Goal: Complete application form: Complete application form

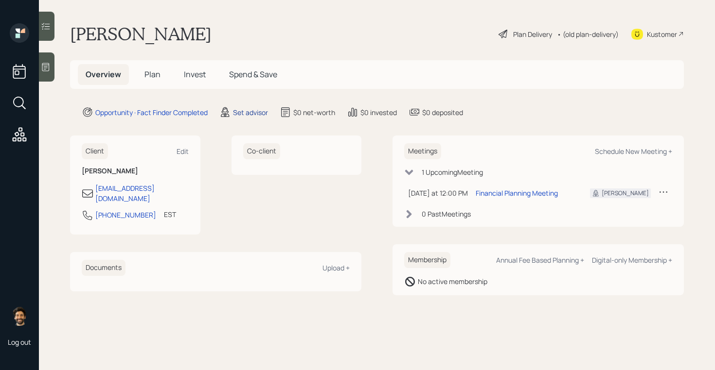
click at [255, 115] on div "Set advisor" at bounding box center [250, 112] width 35 height 10
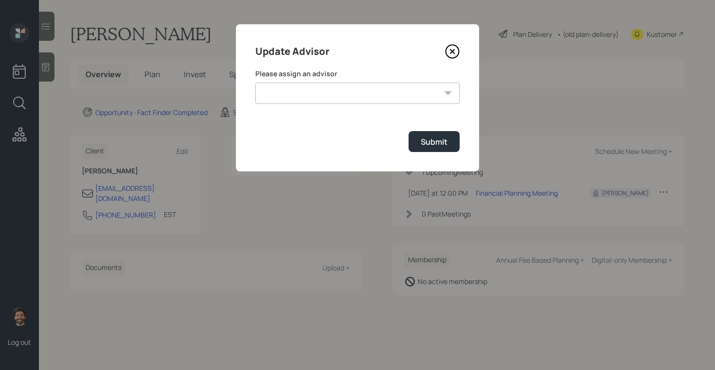
click at [289, 94] on select "[PERSON_NAME] [PERSON_NAME] [PERSON_NAME] [PERSON_NAME] End [PERSON_NAME] [PERS…" at bounding box center [357, 93] width 204 height 21
select select "f14b762f-c7c2-4b89-9227-8fa891345eea"
click at [255, 83] on select "[PERSON_NAME] [PERSON_NAME] [PERSON_NAME] [PERSON_NAME] End [PERSON_NAME] [PERS…" at bounding box center [357, 93] width 204 height 21
click at [439, 134] on button "Submit" at bounding box center [433, 141] width 51 height 21
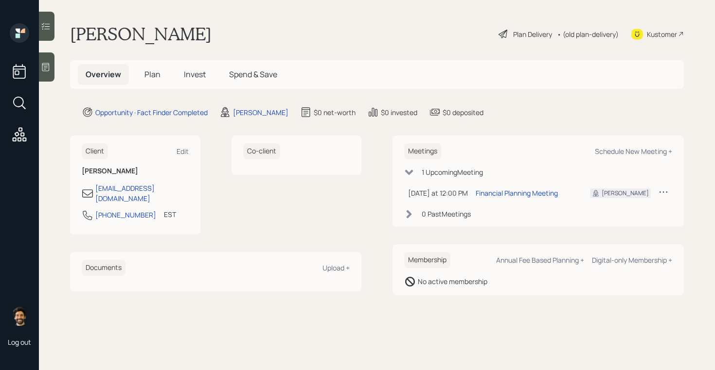
click at [149, 72] on span "Plan" at bounding box center [152, 74] width 16 height 11
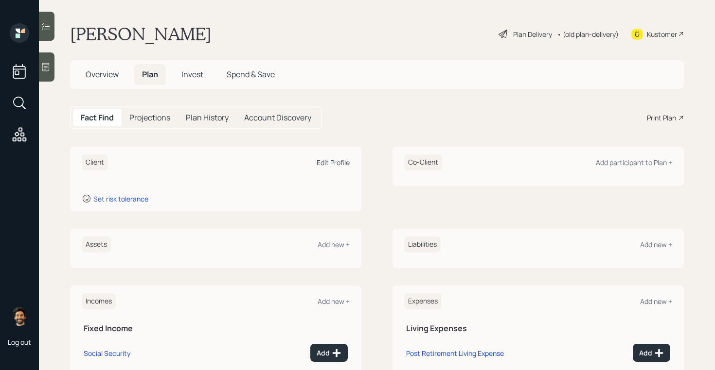
click at [336, 159] on div "Edit Profile" at bounding box center [333, 162] width 33 height 9
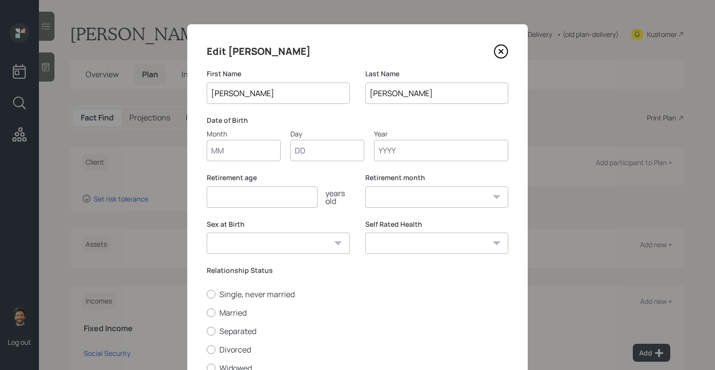
click at [237, 154] on input "Month" at bounding box center [244, 150] width 74 height 21
type input "01"
type input "1940"
select select "1"
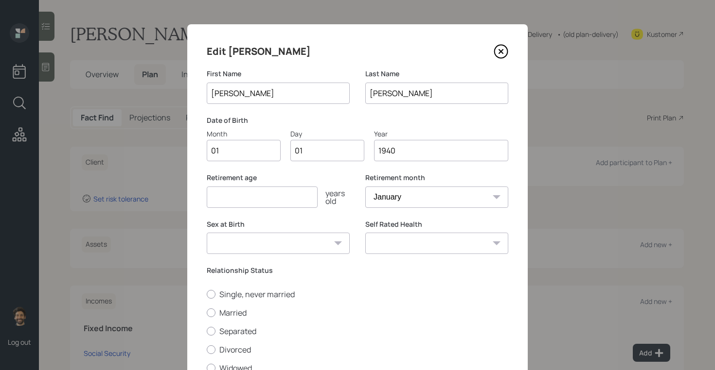
type input "1940"
click at [229, 198] on input "number" at bounding box center [262, 197] width 111 height 21
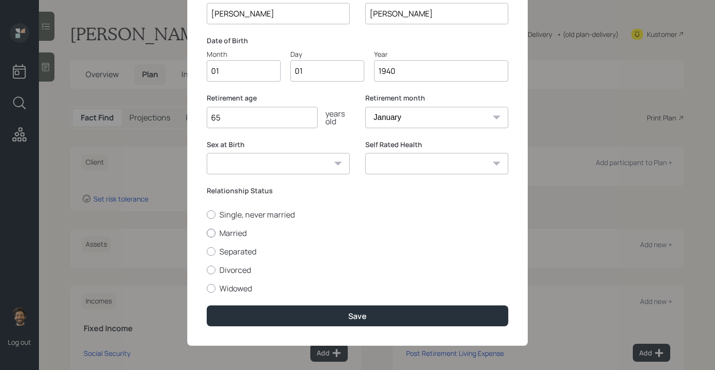
type input "65"
click at [218, 231] on label "Married" at bounding box center [357, 233] width 301 height 11
click at [207, 233] on input "Married" at bounding box center [206, 233] width 0 height 0
radio input "true"
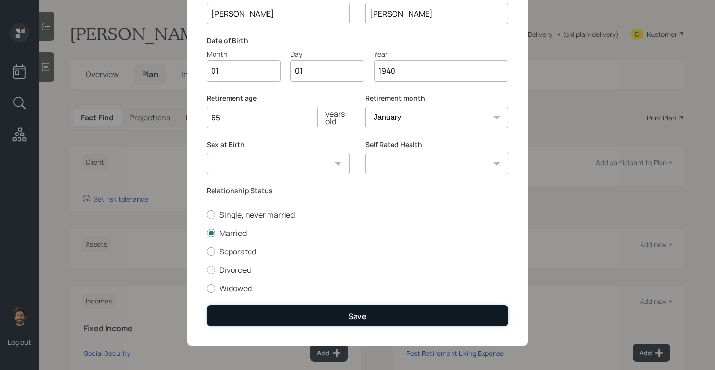
click at [233, 313] on button "Save" at bounding box center [357, 316] width 301 height 21
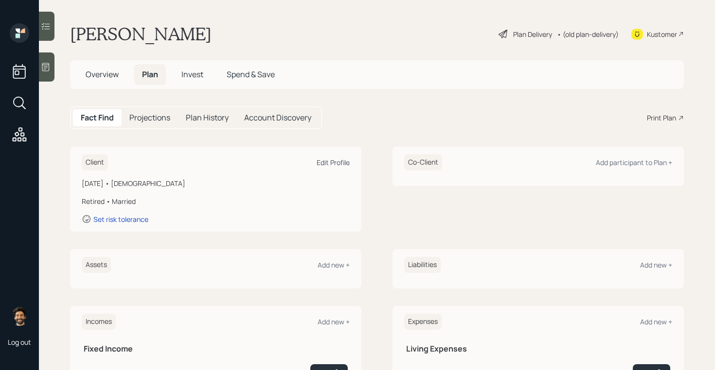
click at [332, 162] on div "Edit Profile" at bounding box center [333, 162] width 33 height 9
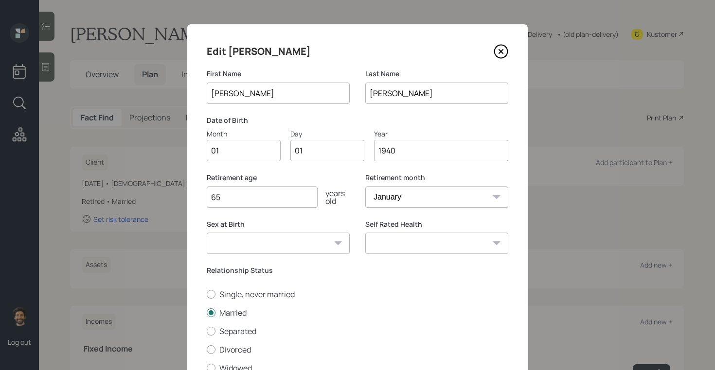
click at [407, 150] on input "1940" at bounding box center [441, 150] width 134 height 21
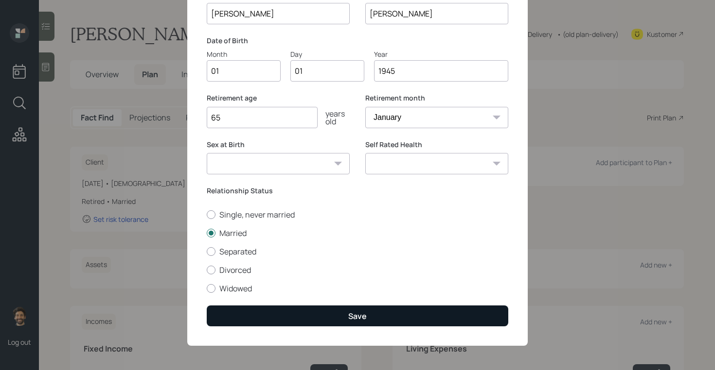
type input "1945"
click at [268, 315] on button "Save" at bounding box center [357, 316] width 301 height 21
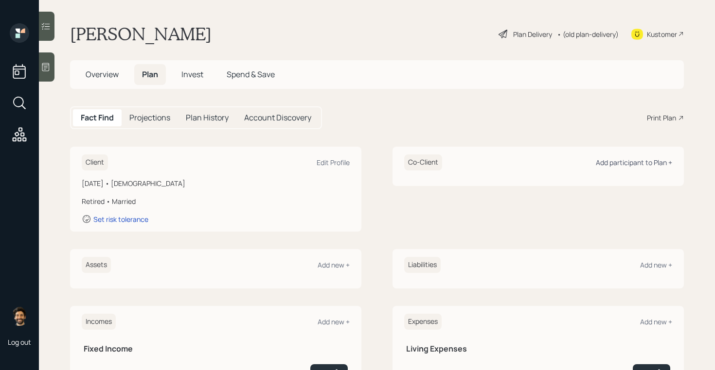
click at [615, 160] on div "Add participant to Plan +" at bounding box center [634, 162] width 76 height 9
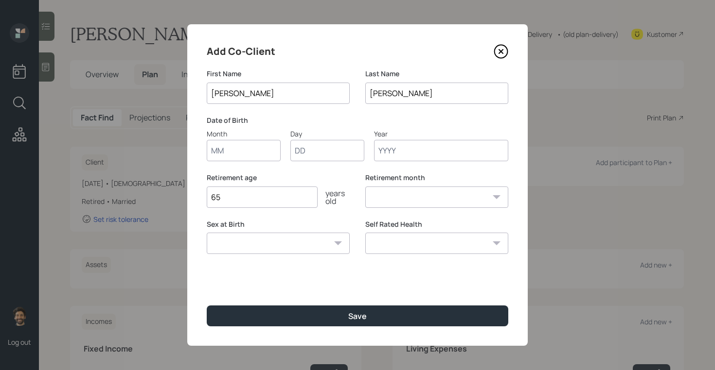
type input "[PERSON_NAME]"
click at [250, 154] on input "Month" at bounding box center [244, 150] width 74 height 21
type input "01"
type input "1950"
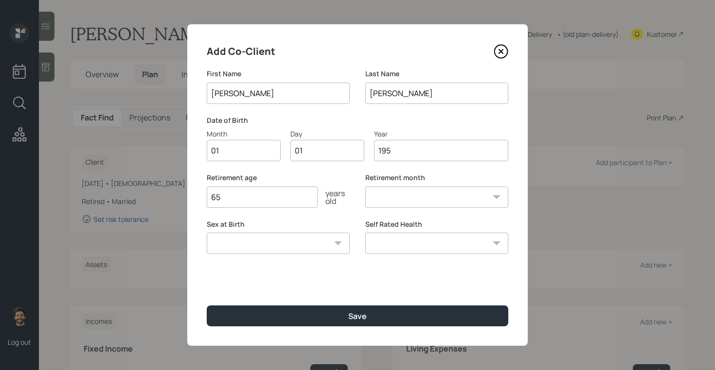
select select "1"
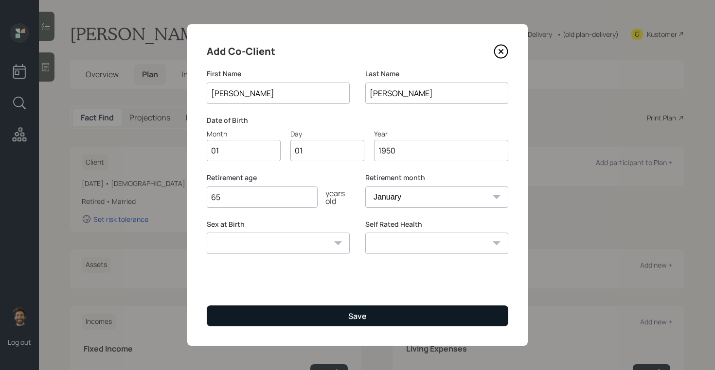
type input "1950"
click at [246, 314] on button "Save" at bounding box center [357, 316] width 301 height 21
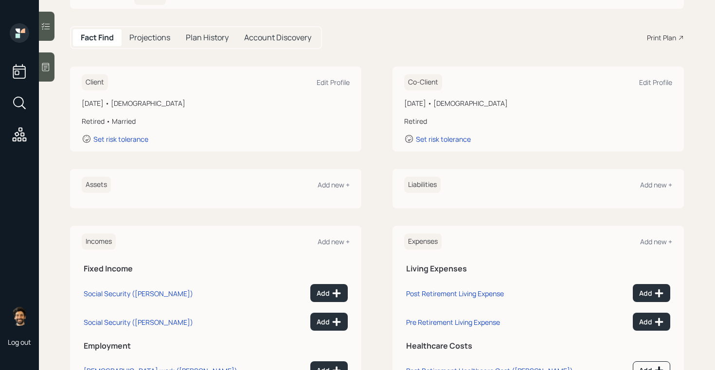
scroll to position [92, 0]
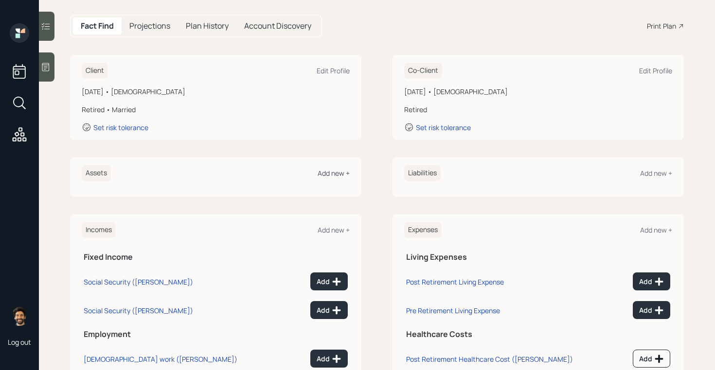
click at [332, 175] on div "Add new +" at bounding box center [333, 173] width 32 height 9
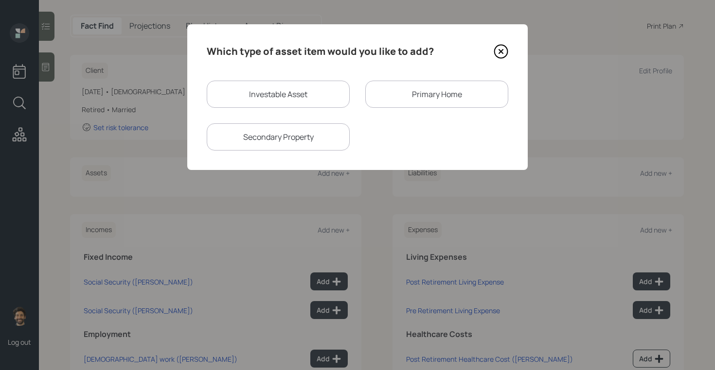
click at [275, 104] on div "Investable Asset" at bounding box center [278, 94] width 143 height 27
select select "taxable"
select select "balanced"
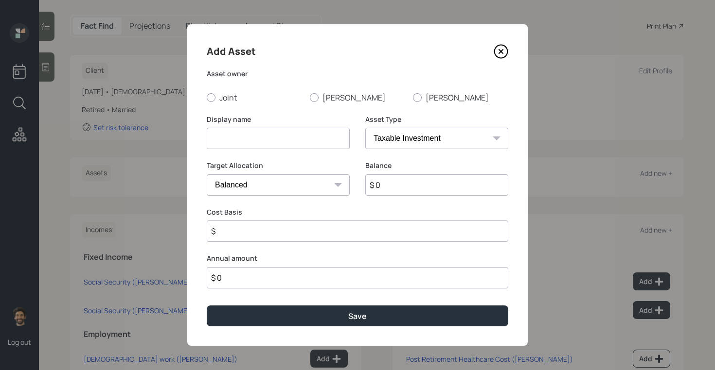
click at [227, 139] on input at bounding box center [278, 138] width 143 height 21
type input "CD's"
click at [381, 183] on input "$ 0" at bounding box center [436, 185] width 143 height 21
type input "$ 100,000"
click at [381, 136] on select "SEP [PERSON_NAME] IRA 401(k) [PERSON_NAME] 401(k) 403(b) [PERSON_NAME] 403(b) 4…" at bounding box center [436, 138] width 143 height 21
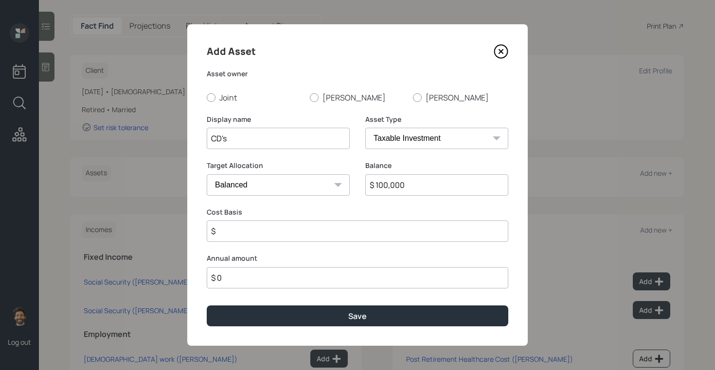
click at [235, 239] on input "$" at bounding box center [357, 231] width 301 height 21
type input "$ 100,000"
click at [219, 101] on label "Joint" at bounding box center [254, 97] width 95 height 11
click at [207, 98] on input "Joint" at bounding box center [206, 97] width 0 height 0
radio input "true"
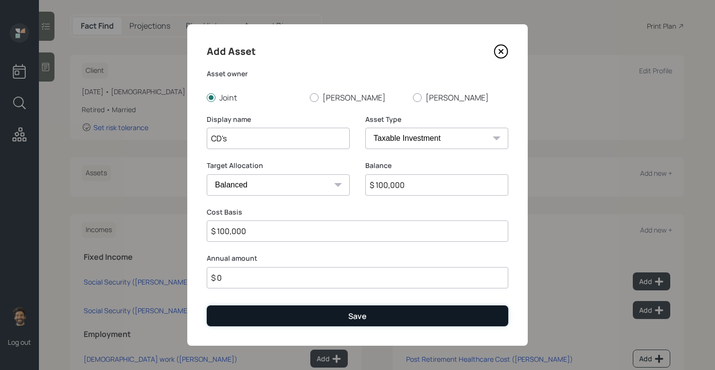
click at [260, 319] on button "Save" at bounding box center [357, 316] width 301 height 21
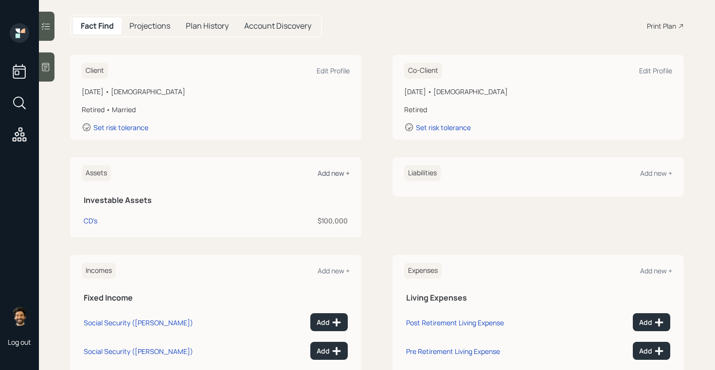
click at [330, 174] on div "Add new +" at bounding box center [333, 173] width 32 height 9
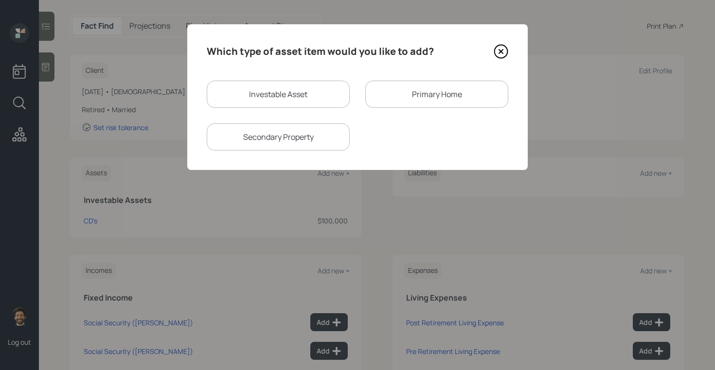
click at [261, 96] on div "Investable Asset" at bounding box center [278, 94] width 143 height 27
select select "taxable"
select select "balanced"
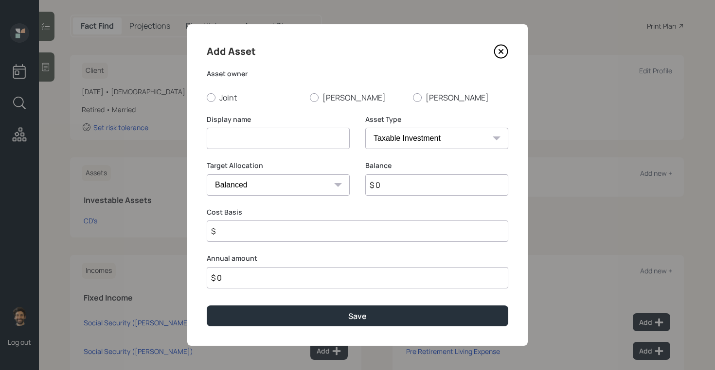
click at [220, 142] on input at bounding box center [278, 138] width 143 height 21
type input "Savings"
click at [389, 194] on input "$ 0" at bounding box center [436, 185] width 143 height 21
type input "$ 40,000"
click at [385, 146] on select "SEP [PERSON_NAME] IRA 401(k) [PERSON_NAME] 401(k) 403(b) [PERSON_NAME] 403(b) 4…" at bounding box center [436, 138] width 143 height 21
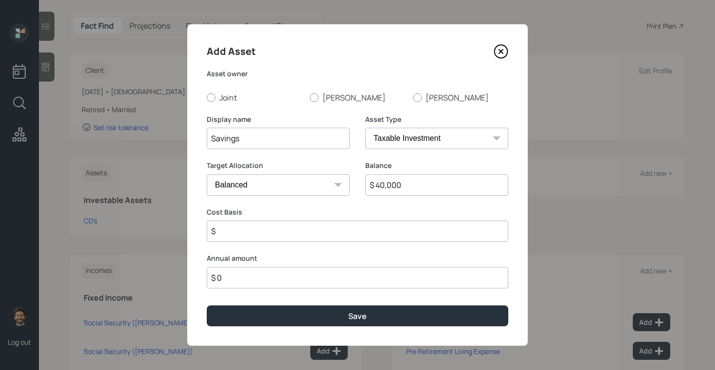
select select "emergency_fund"
click at [365, 128] on select "SEP [PERSON_NAME] IRA 401(k) [PERSON_NAME] 401(k) 403(b) [PERSON_NAME] 403(b) 4…" at bounding box center [436, 138] width 143 height 21
click at [213, 100] on div at bounding box center [211, 97] width 9 height 9
click at [207, 98] on input "Joint" at bounding box center [206, 97] width 0 height 0
radio input "true"
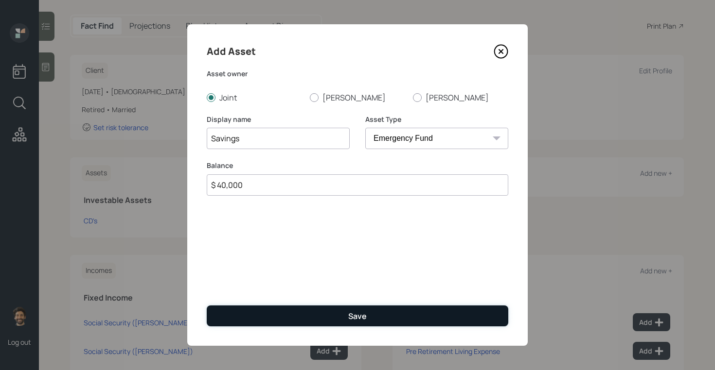
click at [224, 320] on button "Save" at bounding box center [357, 316] width 301 height 21
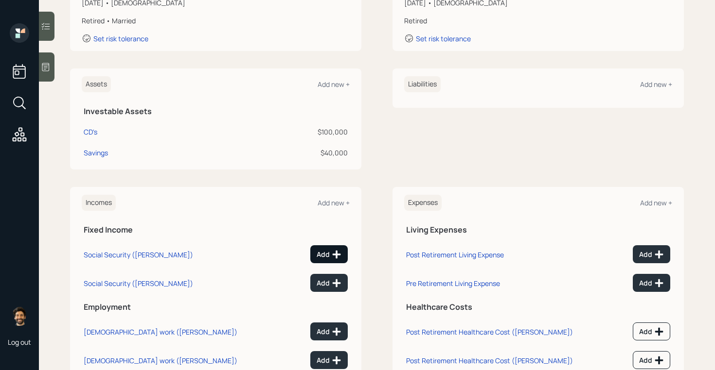
scroll to position [210, 0]
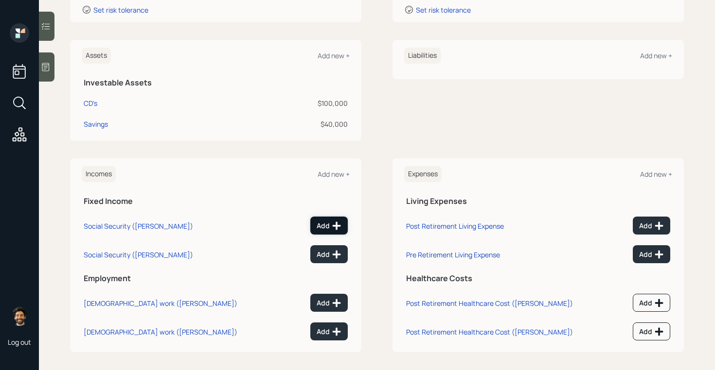
click at [329, 221] on div "Add" at bounding box center [329, 226] width 25 height 10
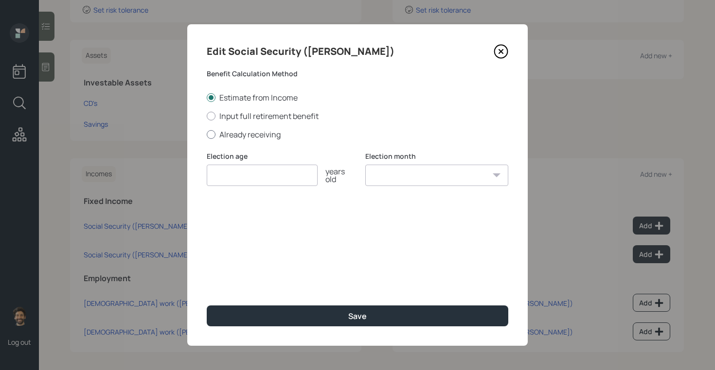
click at [226, 134] on label "Already receiving" at bounding box center [357, 134] width 301 height 11
click at [207, 134] on input "Already receiving" at bounding box center [206, 134] width 0 height 0
radio input "true"
click at [228, 224] on input "$" at bounding box center [357, 221] width 301 height 21
type input "$ 1,500"
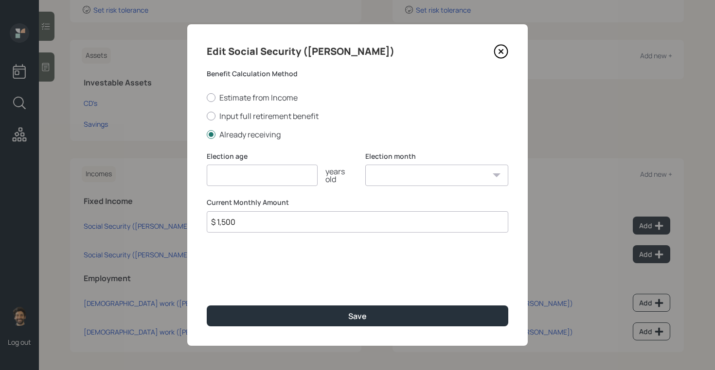
click at [229, 169] on input "number" at bounding box center [262, 175] width 111 height 21
type input "65"
click at [241, 332] on div "Edit Social Security ([PERSON_NAME]) Benefit Calculation Method Estimate from I…" at bounding box center [357, 185] width 340 height 322
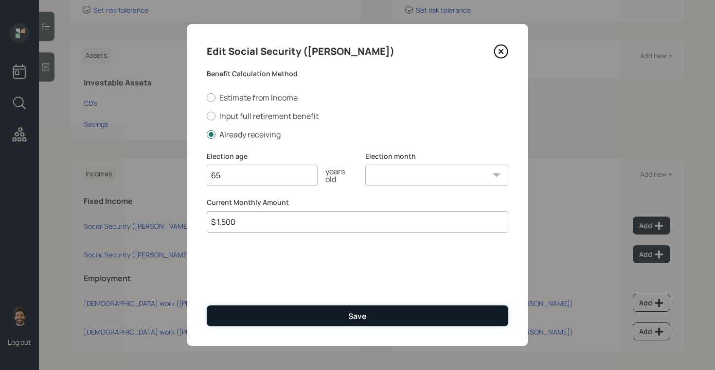
click at [229, 313] on button "Save" at bounding box center [357, 316] width 301 height 21
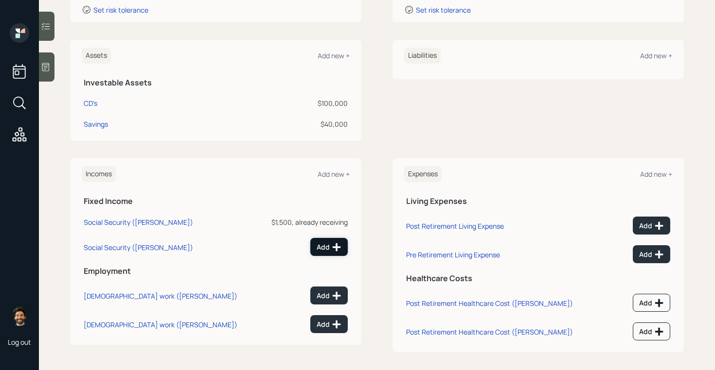
click at [328, 250] on div "Add" at bounding box center [329, 248] width 25 height 10
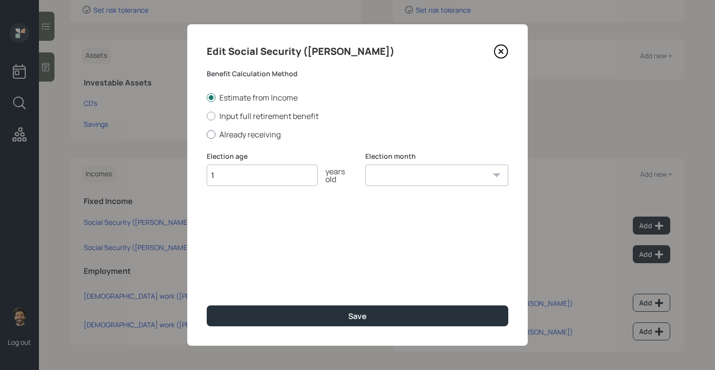
type input "1"
click at [237, 137] on label "Already receiving" at bounding box center [357, 134] width 301 height 11
click at [207, 135] on input "Already receiving" at bounding box center [206, 134] width 0 height 0
radio input "true"
click at [233, 237] on input "$" at bounding box center [357, 243] width 301 height 21
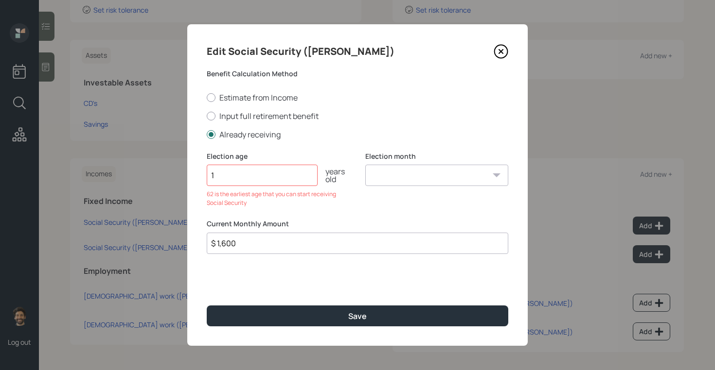
type input "$ 1,600"
click at [228, 177] on input "1" at bounding box center [262, 175] width 111 height 21
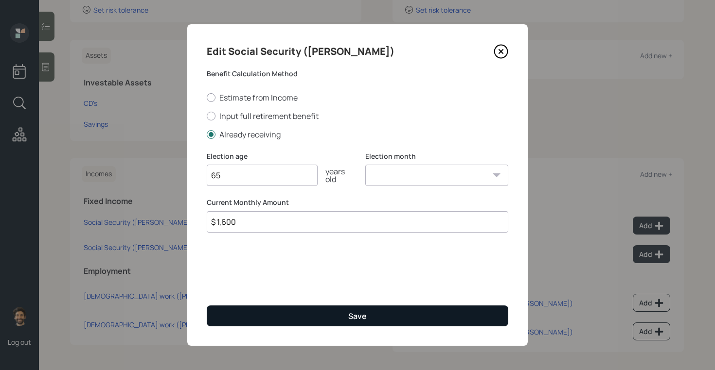
type input "65"
click at [249, 322] on button "Save" at bounding box center [357, 316] width 301 height 21
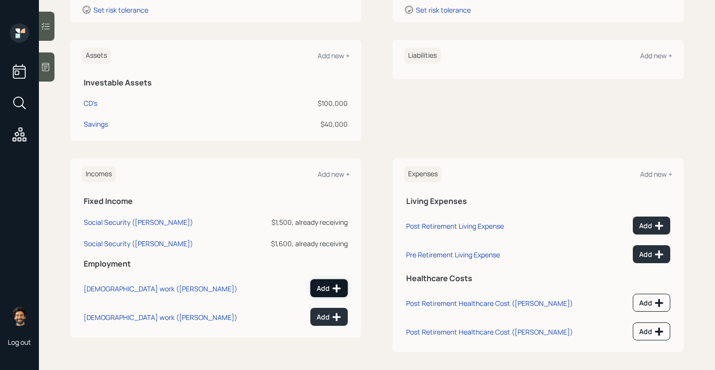
click at [329, 286] on div "Add" at bounding box center [329, 289] width 25 height 10
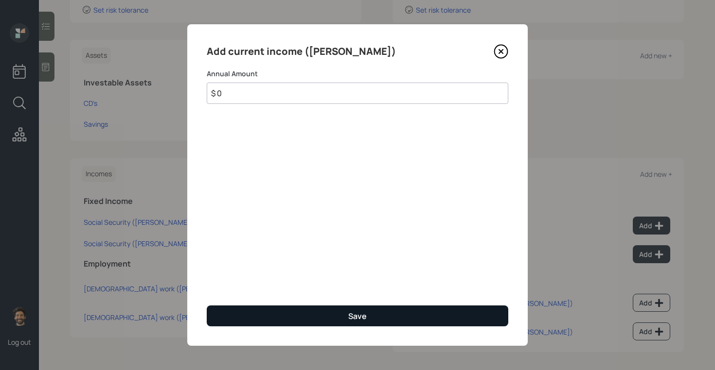
type input "$ 0"
click at [311, 316] on button "Save" at bounding box center [357, 316] width 301 height 21
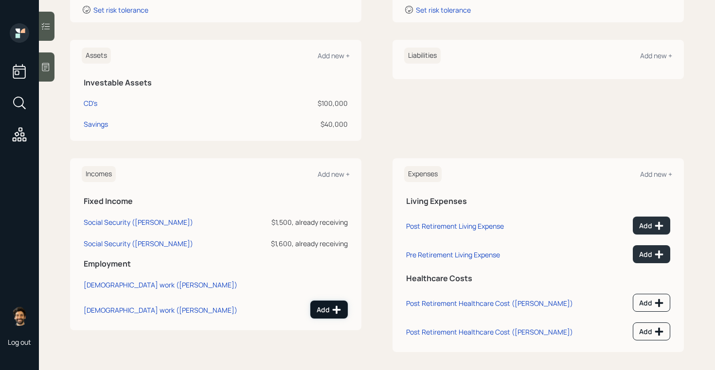
click at [323, 312] on div "Add" at bounding box center [329, 310] width 25 height 10
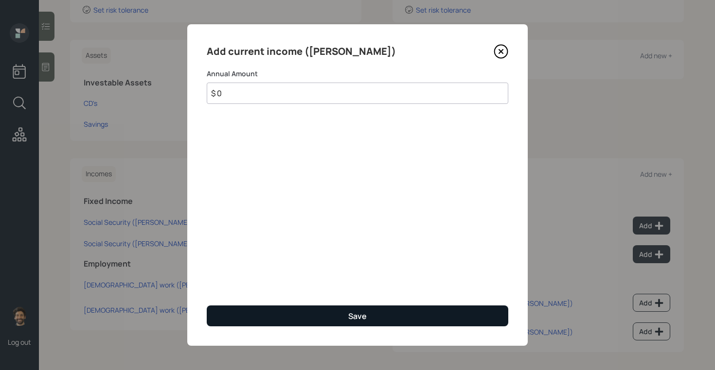
type input "$ 0"
click at [333, 319] on button "Save" at bounding box center [357, 316] width 301 height 21
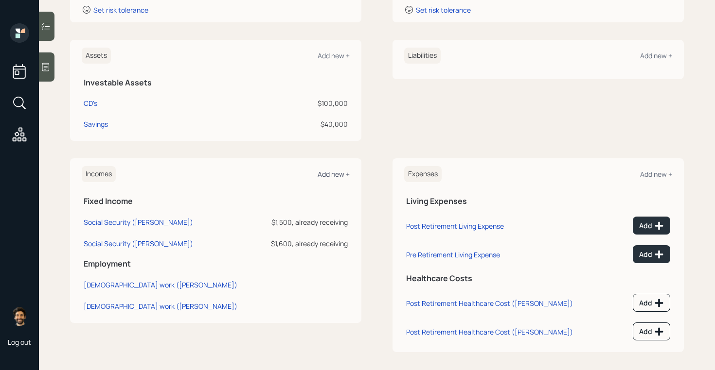
click at [330, 174] on div "Add new +" at bounding box center [333, 174] width 32 height 9
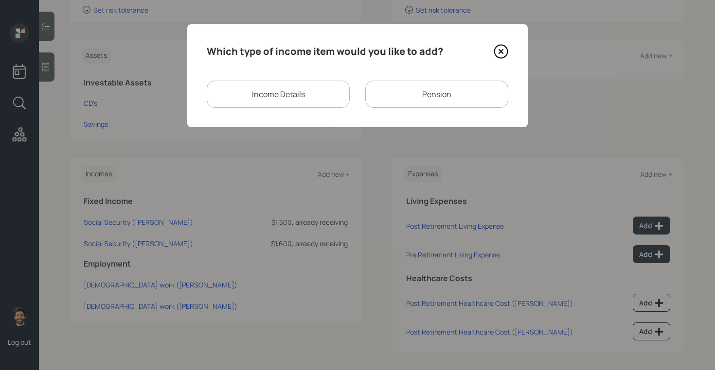
click at [443, 79] on div "Which type of income item would you like to add? Income Details Pension" at bounding box center [357, 75] width 340 height 103
click at [422, 95] on div "Pension" at bounding box center [436, 94] width 143 height 27
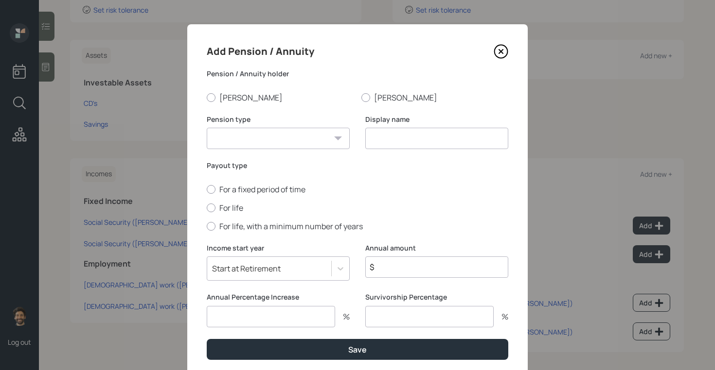
click at [263, 139] on select "Pension Annuity" at bounding box center [278, 138] width 143 height 21
select select "pension"
click at [207, 128] on select "Pension Annuity" at bounding box center [278, 138] width 143 height 21
click at [398, 132] on input at bounding box center [436, 138] width 143 height 21
type input "e"
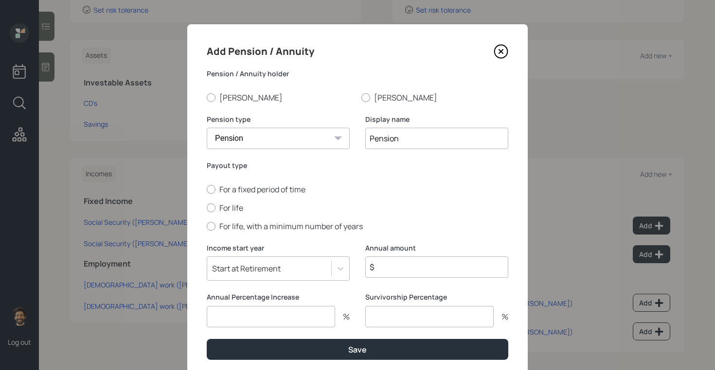
type input "Pension"
click at [415, 280] on div "Annual amount $" at bounding box center [436, 269] width 143 height 50
click at [409, 272] on input "$" at bounding box center [436, 267] width 143 height 21
type input "$ 55,200"
type input "0"
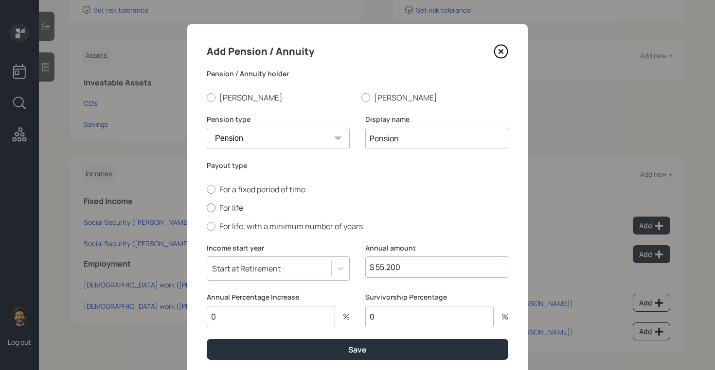
type input "0"
click at [232, 210] on label "For life" at bounding box center [357, 208] width 301 height 11
click at [207, 208] on input "For life" at bounding box center [206, 208] width 0 height 0
radio input "true"
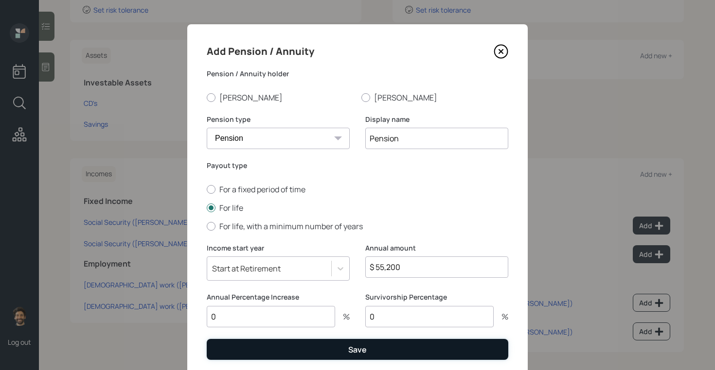
click at [251, 353] on button "Save" at bounding box center [357, 349] width 301 height 21
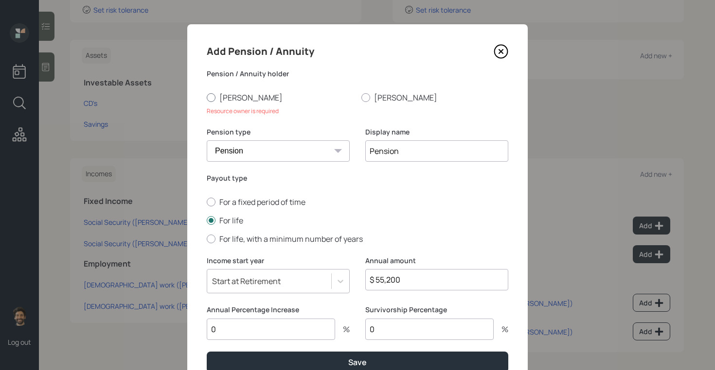
click at [228, 95] on label "[PERSON_NAME]" at bounding box center [280, 97] width 147 height 11
click at [207, 97] on input "[PERSON_NAME]" at bounding box center [206, 97] width 0 height 0
radio input "true"
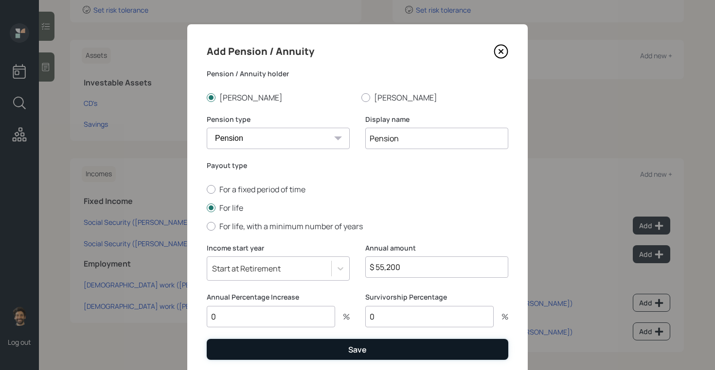
click at [269, 353] on button "Save" at bounding box center [357, 349] width 301 height 21
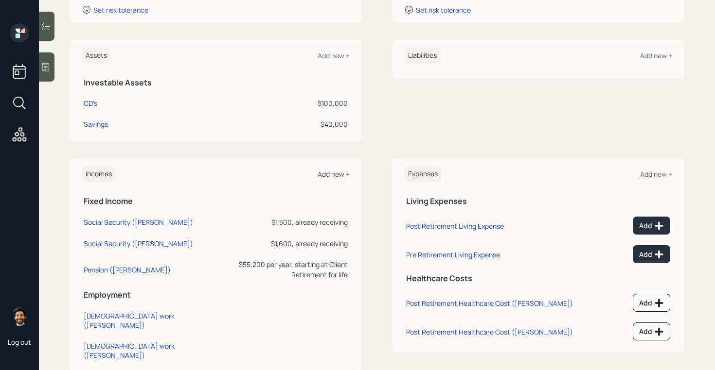
click at [334, 177] on div "Add new +" at bounding box center [333, 174] width 32 height 9
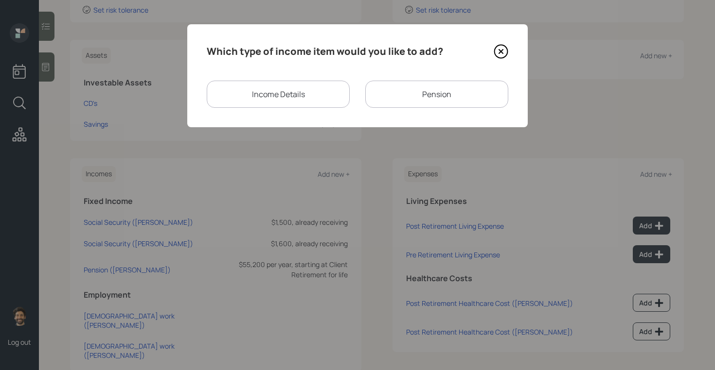
click at [260, 94] on div "Income Details" at bounding box center [278, 94] width 143 height 27
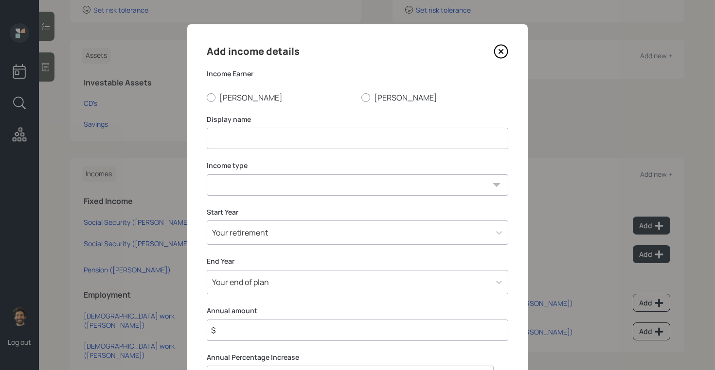
click at [497, 54] on icon at bounding box center [500, 51] width 15 height 15
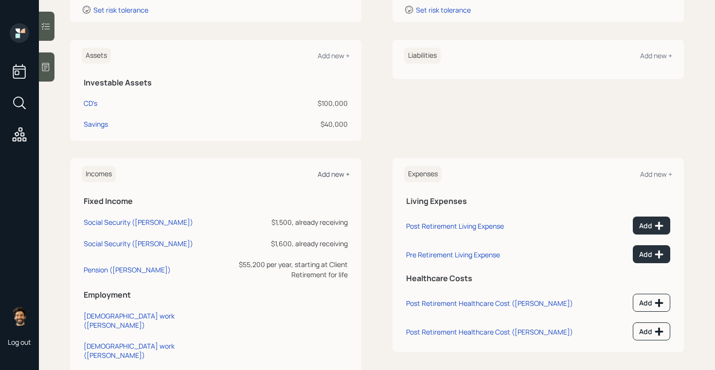
click at [326, 175] on div "Add new +" at bounding box center [333, 174] width 32 height 9
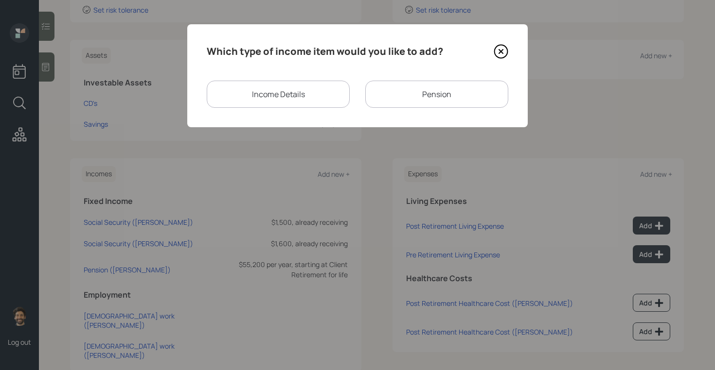
click at [399, 95] on div "Pension" at bounding box center [436, 94] width 143 height 27
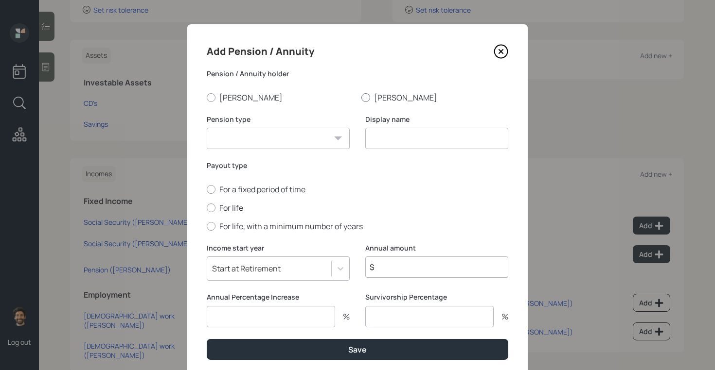
click at [387, 98] on label "[PERSON_NAME]" at bounding box center [434, 97] width 147 height 11
click at [361, 98] on input "[PERSON_NAME]" at bounding box center [361, 97] width 0 height 0
radio input "true"
click at [298, 140] on select "Pension Annuity" at bounding box center [278, 138] width 143 height 21
select select "pension"
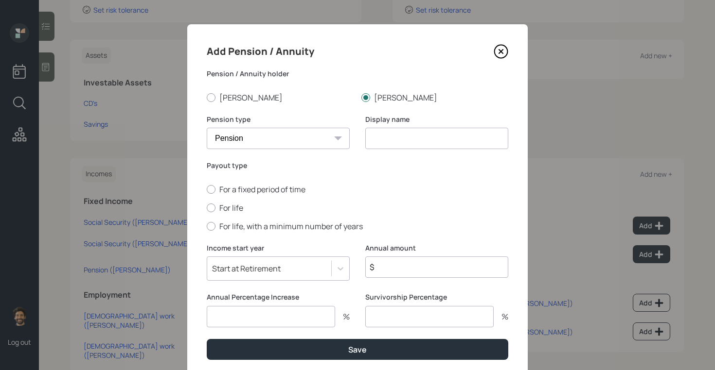
click at [207, 128] on select "Pension Annuity" at bounding box center [278, 138] width 143 height 21
click at [387, 138] on input at bounding box center [436, 138] width 143 height 21
type input "Pension"
click at [233, 209] on label "For life" at bounding box center [357, 208] width 301 height 11
click at [207, 208] on input "For life" at bounding box center [206, 208] width 0 height 0
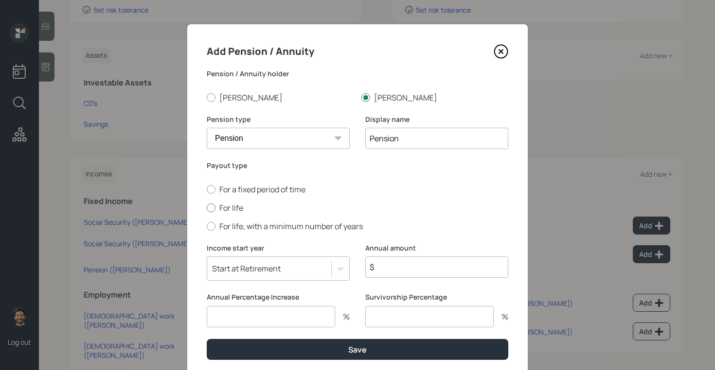
radio input "true"
click at [259, 316] on input "number" at bounding box center [271, 316] width 128 height 21
type input "0"
click at [237, 267] on div "Start at Retirement" at bounding box center [278, 269] width 143 height 24
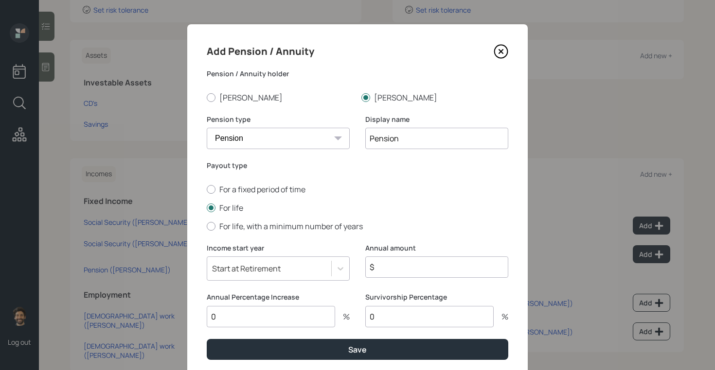
scroll to position [34, 0]
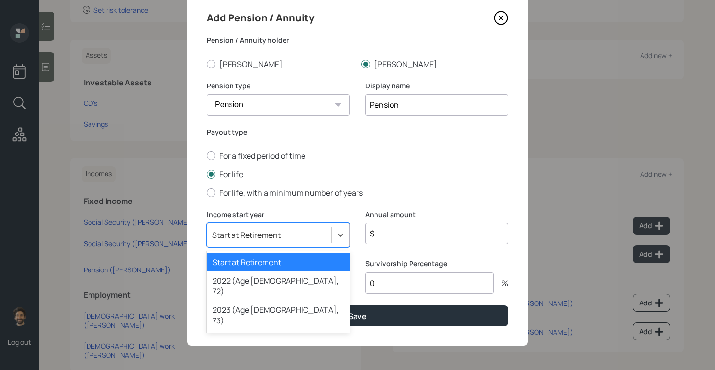
click at [227, 263] on div "Start at Retirement" at bounding box center [278, 262] width 143 height 18
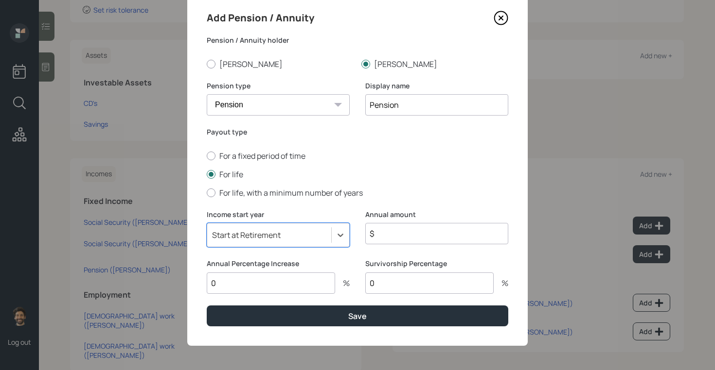
click at [411, 230] on input "$" at bounding box center [436, 233] width 143 height 21
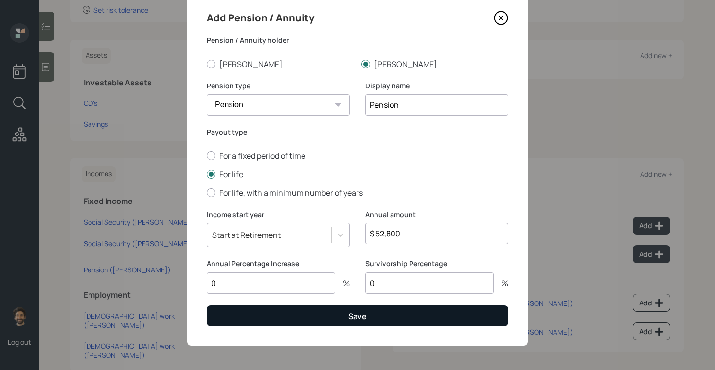
type input "$ 52,800"
click at [355, 323] on button "Save" at bounding box center [357, 316] width 301 height 21
